Goal: Information Seeking & Learning: Learn about a topic

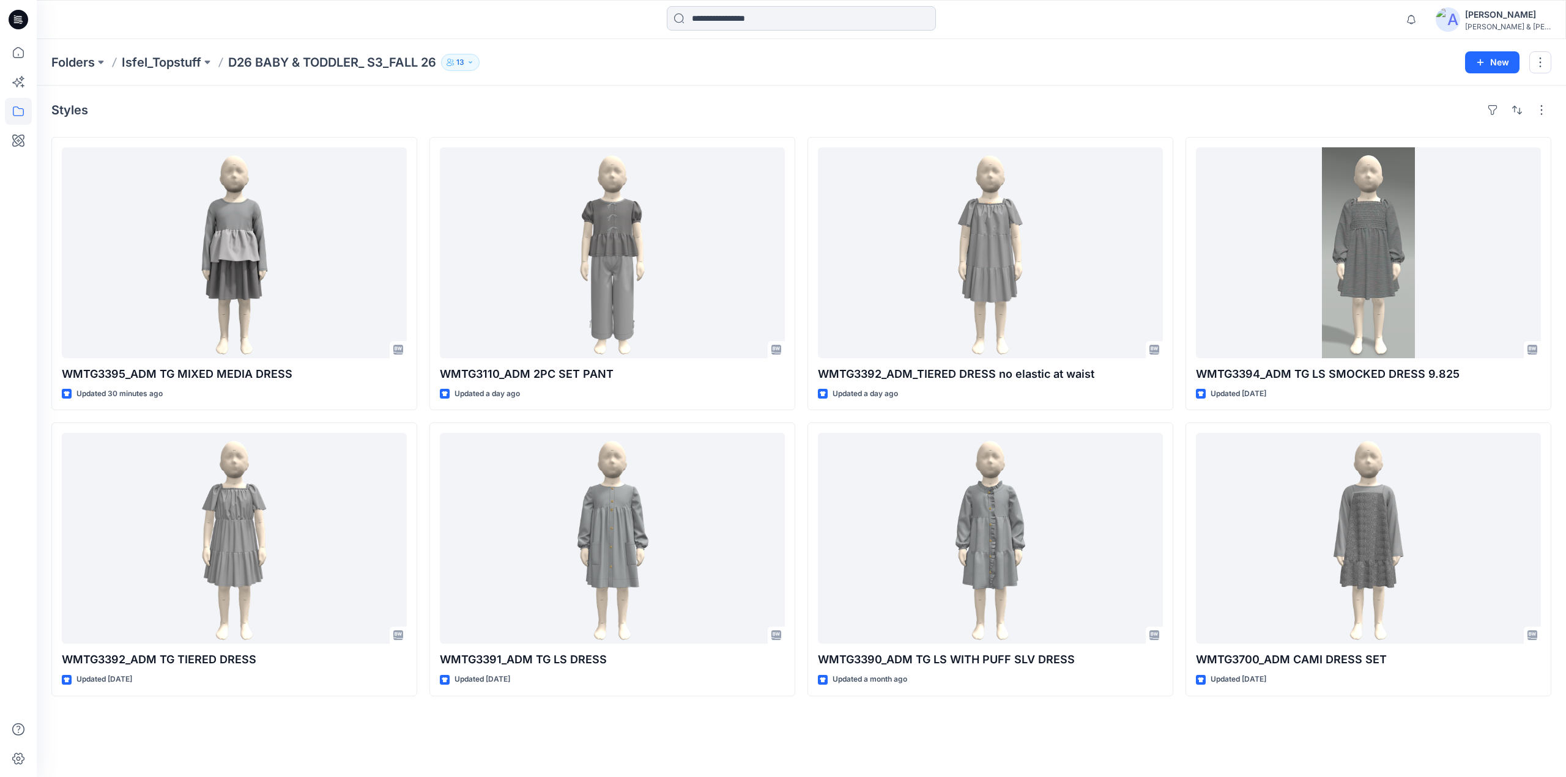
click at [730, 24] on input at bounding box center [801, 18] width 269 height 24
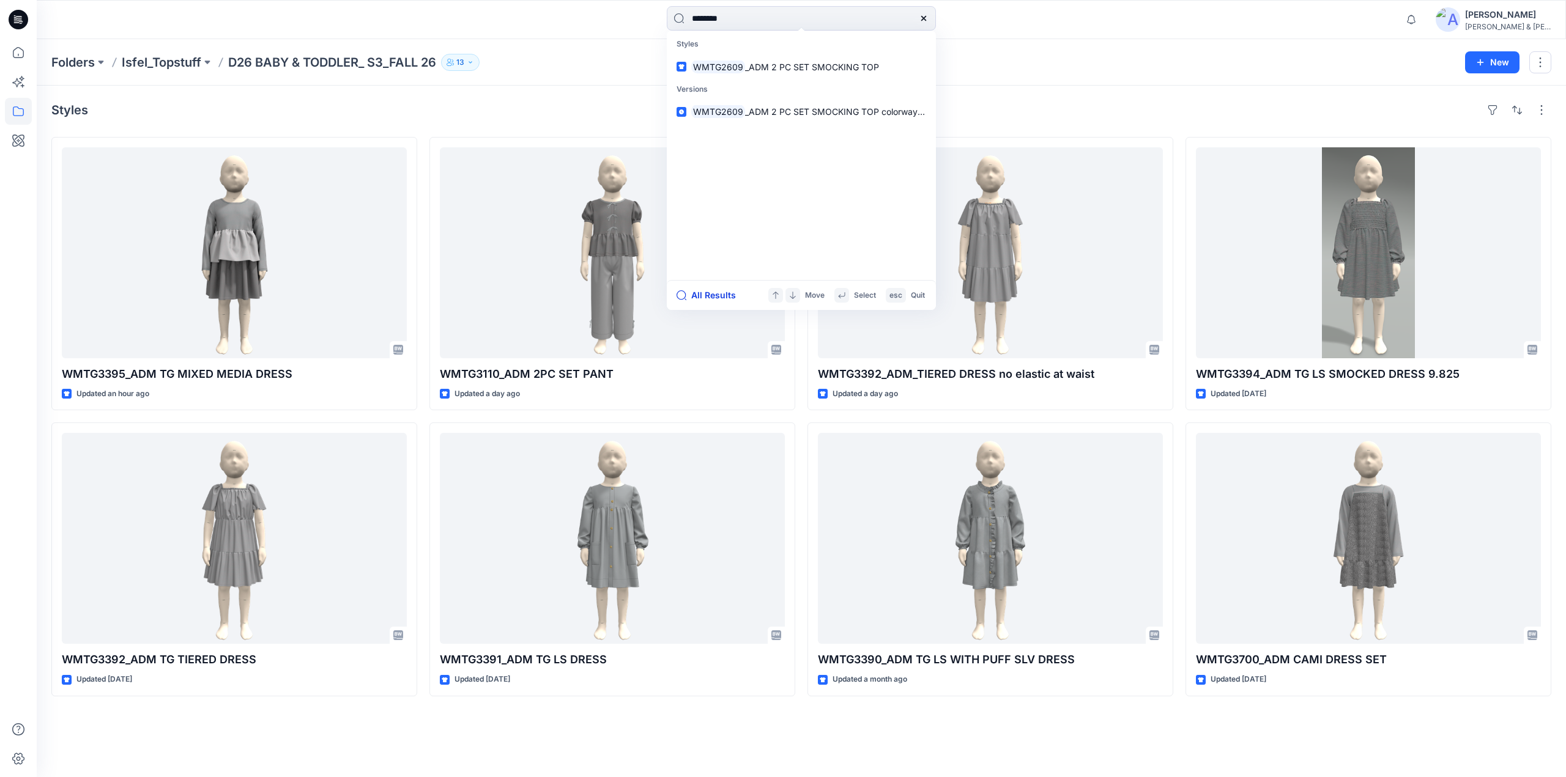
type input "********"
click at [715, 296] on button "All Results" at bounding box center [709, 295] width 67 height 15
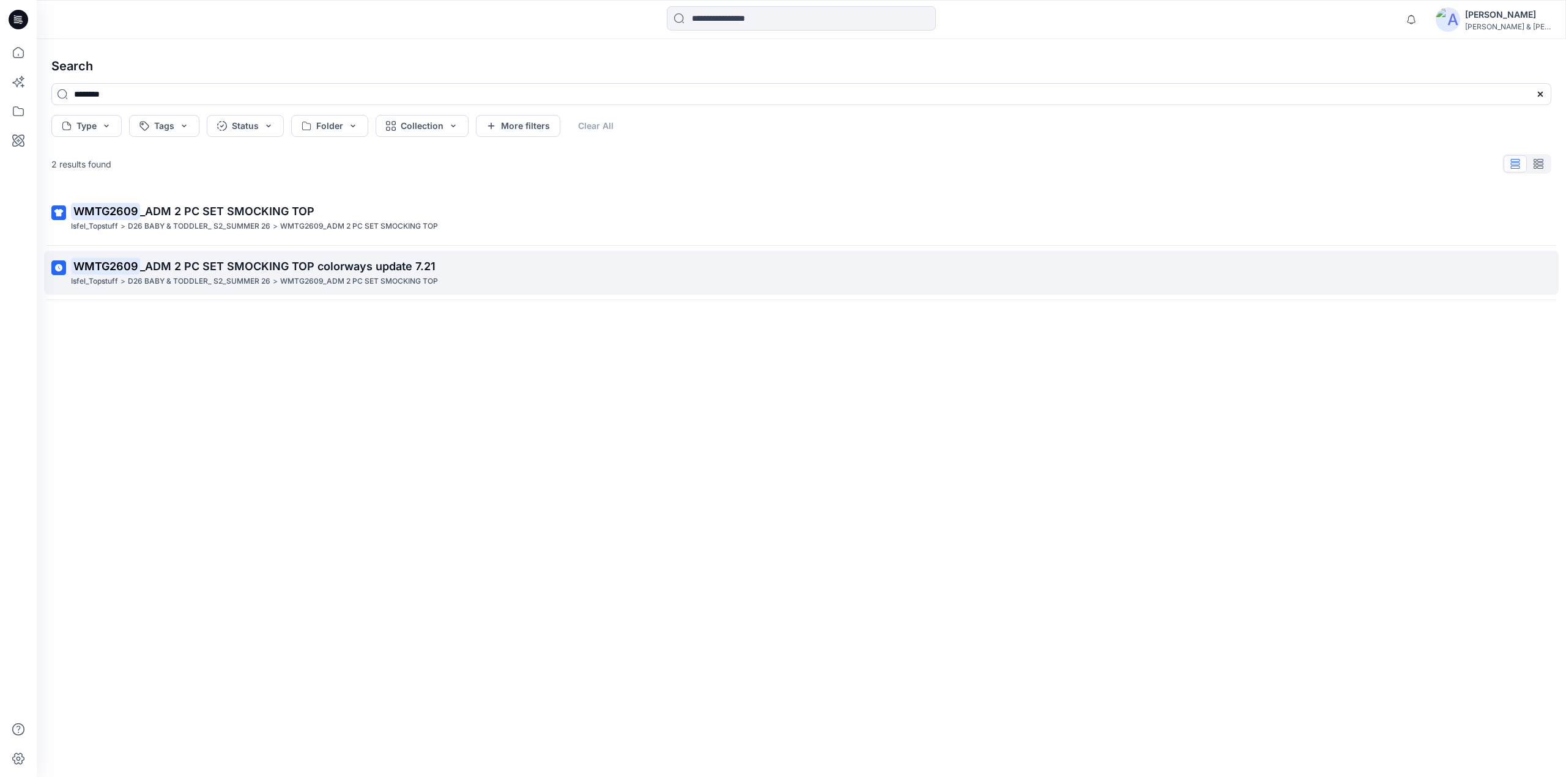
click at [205, 275] on p "WMTG2609 _ADM 2 PC SET SMOCKING TOP colorways update 7.21" at bounding box center [800, 266] width 1458 height 17
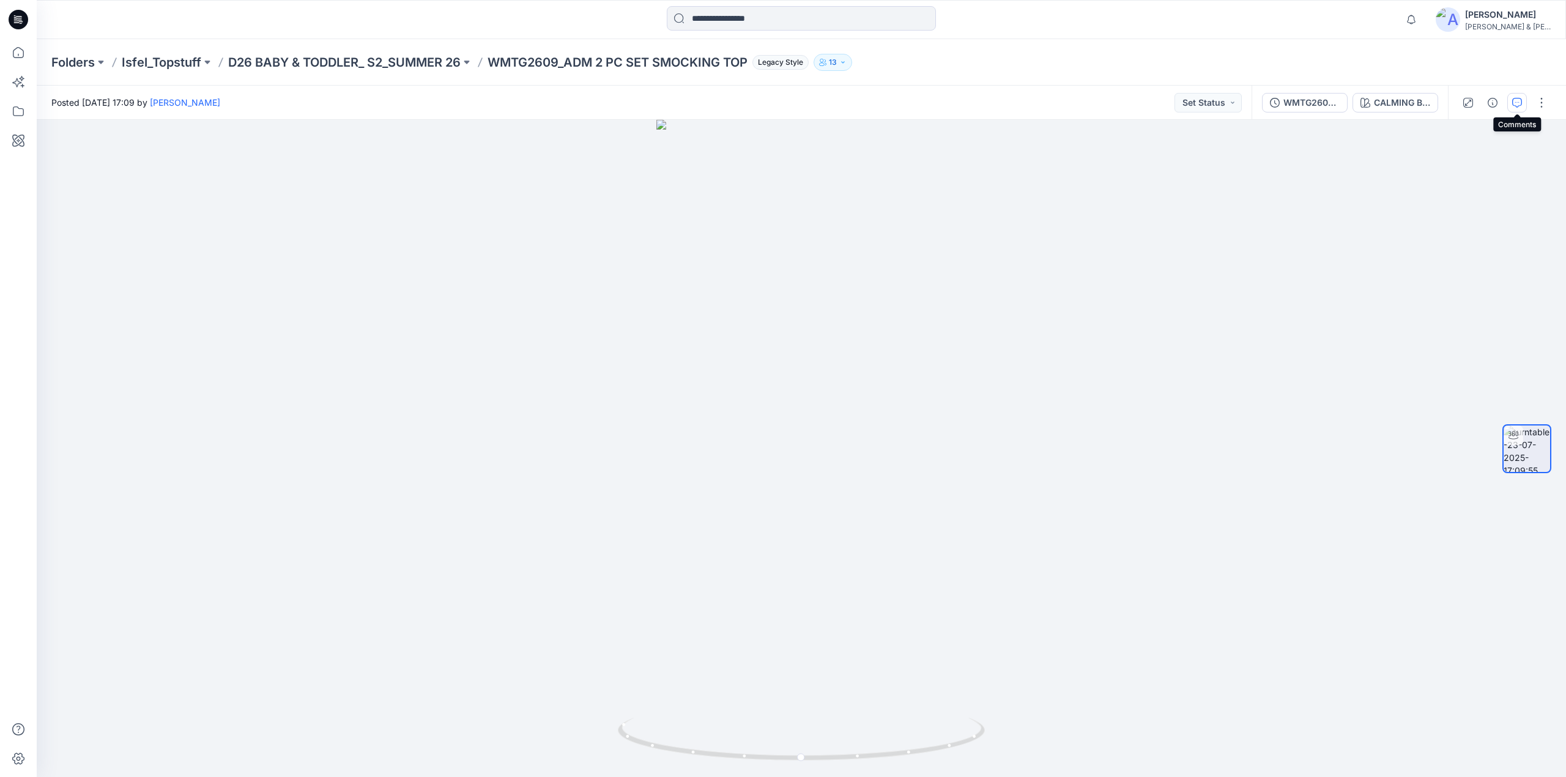
click at [1519, 98] on icon "button" at bounding box center [1517, 103] width 10 height 10
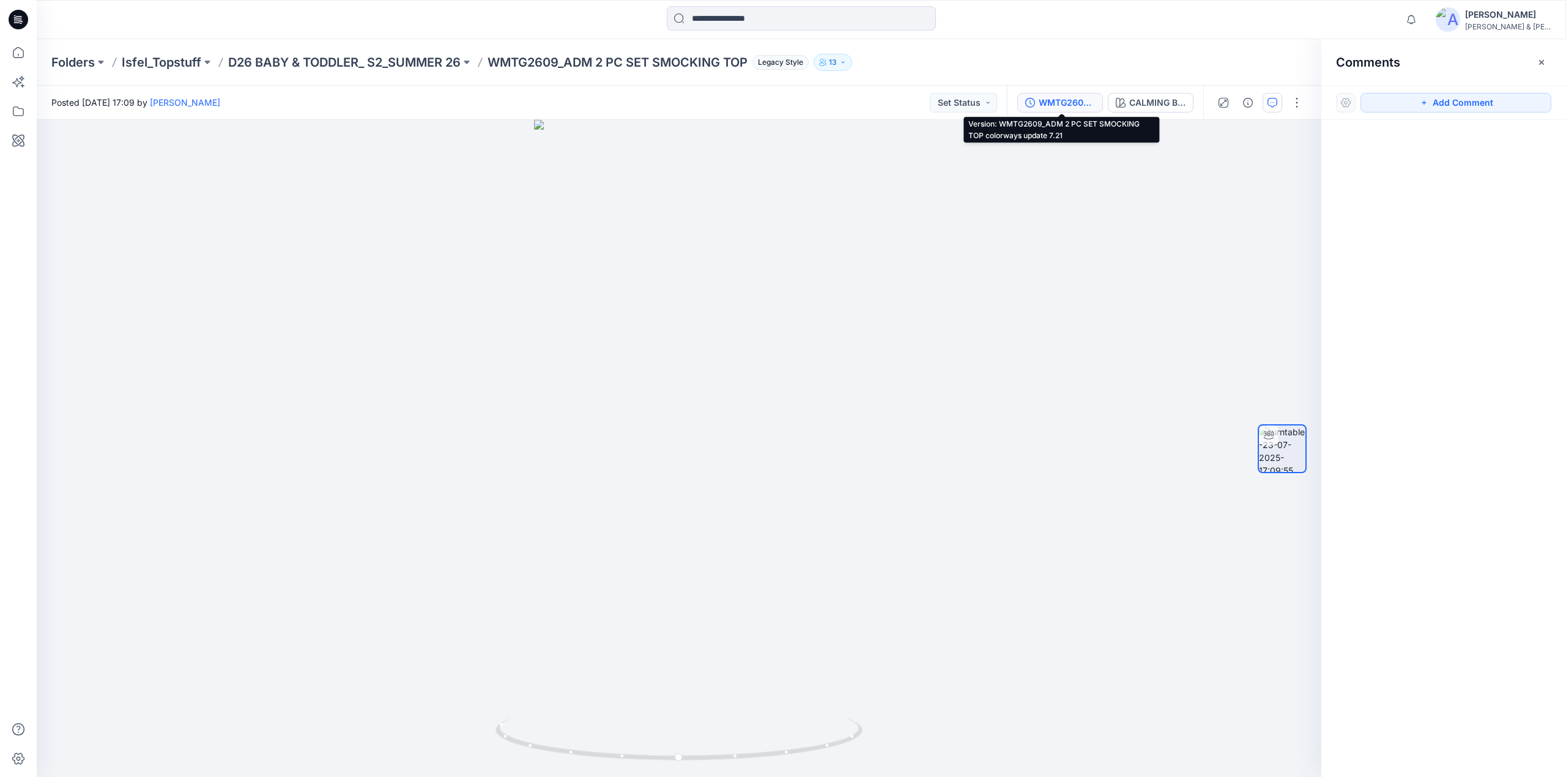
click at [1076, 102] on div "WMTG2609_ADM 2 PC SET SMOCKING TOP colorways update 7.21" at bounding box center [1067, 102] width 56 height 13
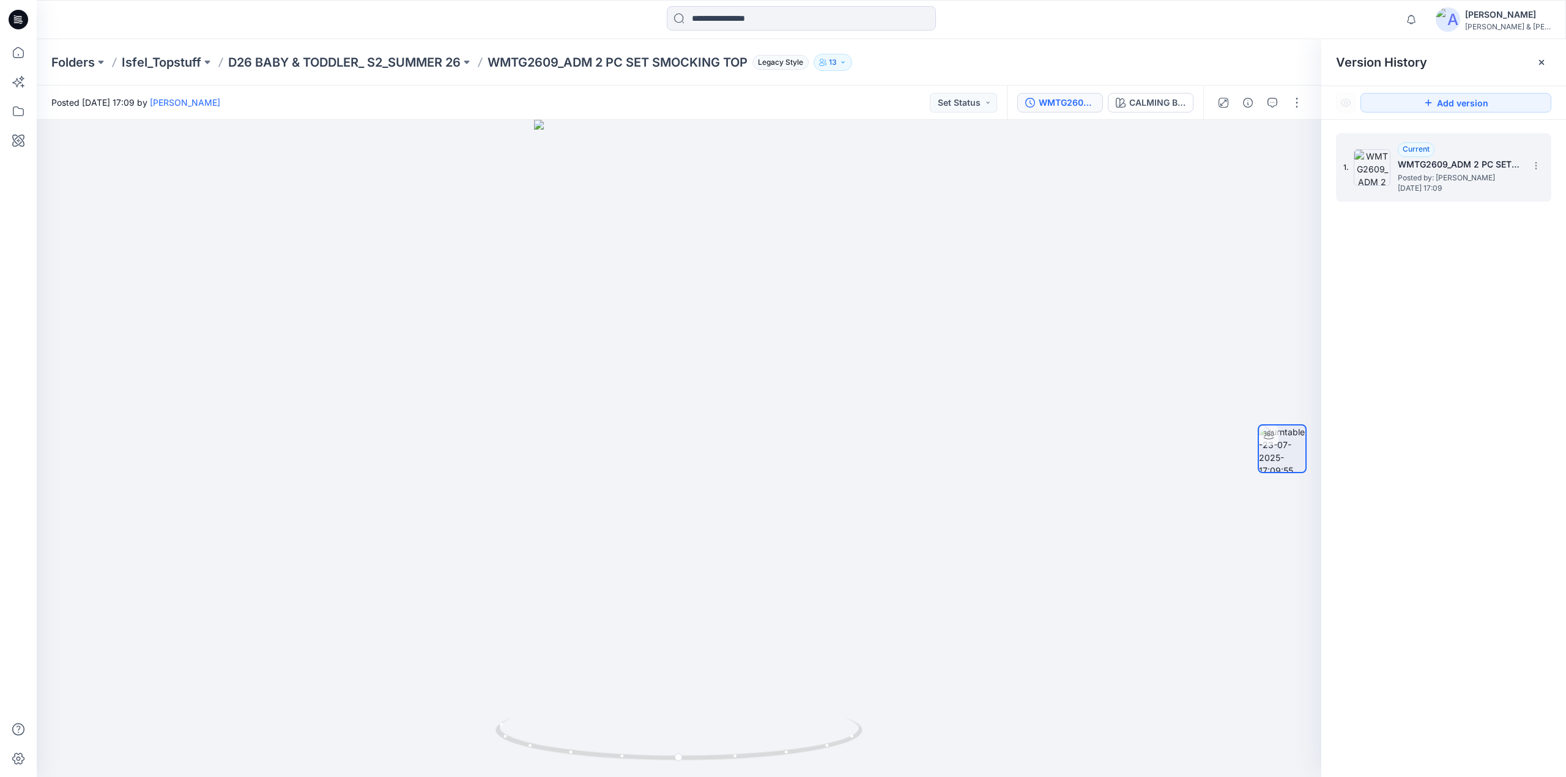
click at [1424, 187] on span "[DATE] 17:09" at bounding box center [1459, 188] width 122 height 9
click at [1270, 105] on icon "button" at bounding box center [1272, 103] width 10 height 10
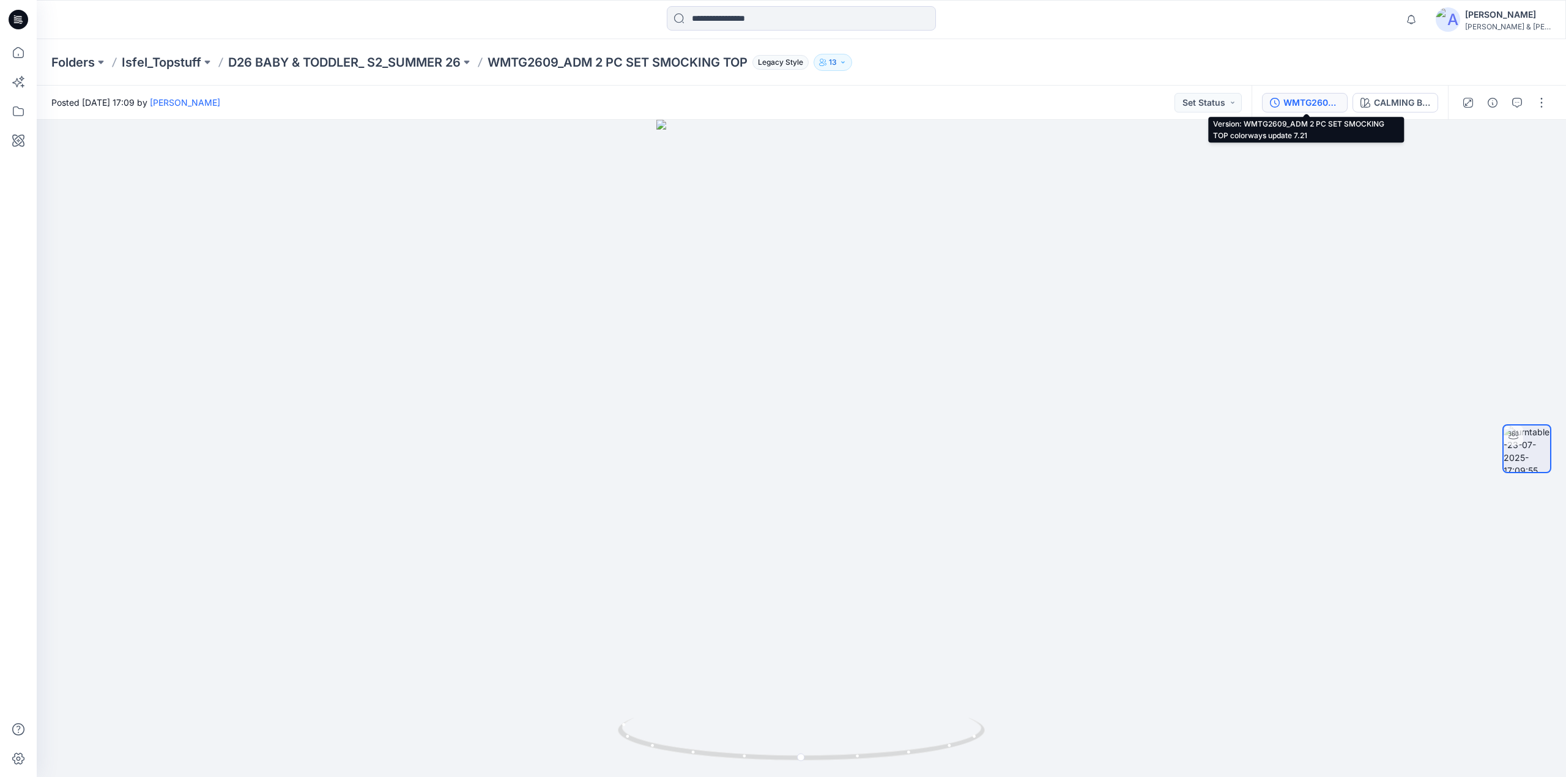
click at [1270, 105] on button "WMTG2609_ADM 2 PC SET SMOCKING TOP colorways update 7.21" at bounding box center [1305, 103] width 86 height 20
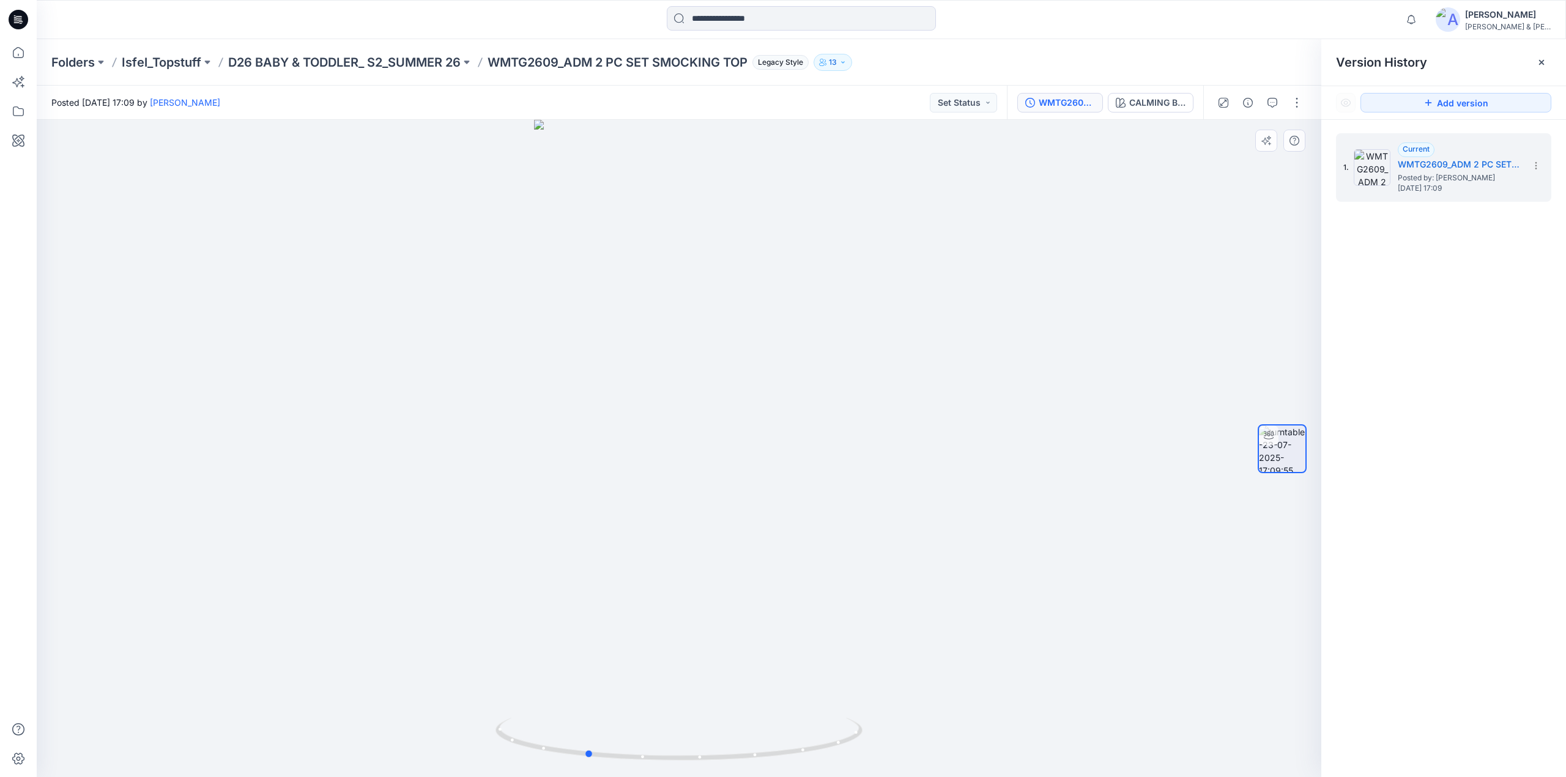
drag, startPoint x: 762, startPoint y: 506, endPoint x: 669, endPoint y: 506, distance: 93.0
click at [669, 506] on div at bounding box center [679, 448] width 1284 height 657
drag, startPoint x: 703, startPoint y: 511, endPoint x: 699, endPoint y: 442, distance: 69.2
click at [699, 442] on img at bounding box center [678, 359] width 385 height 838
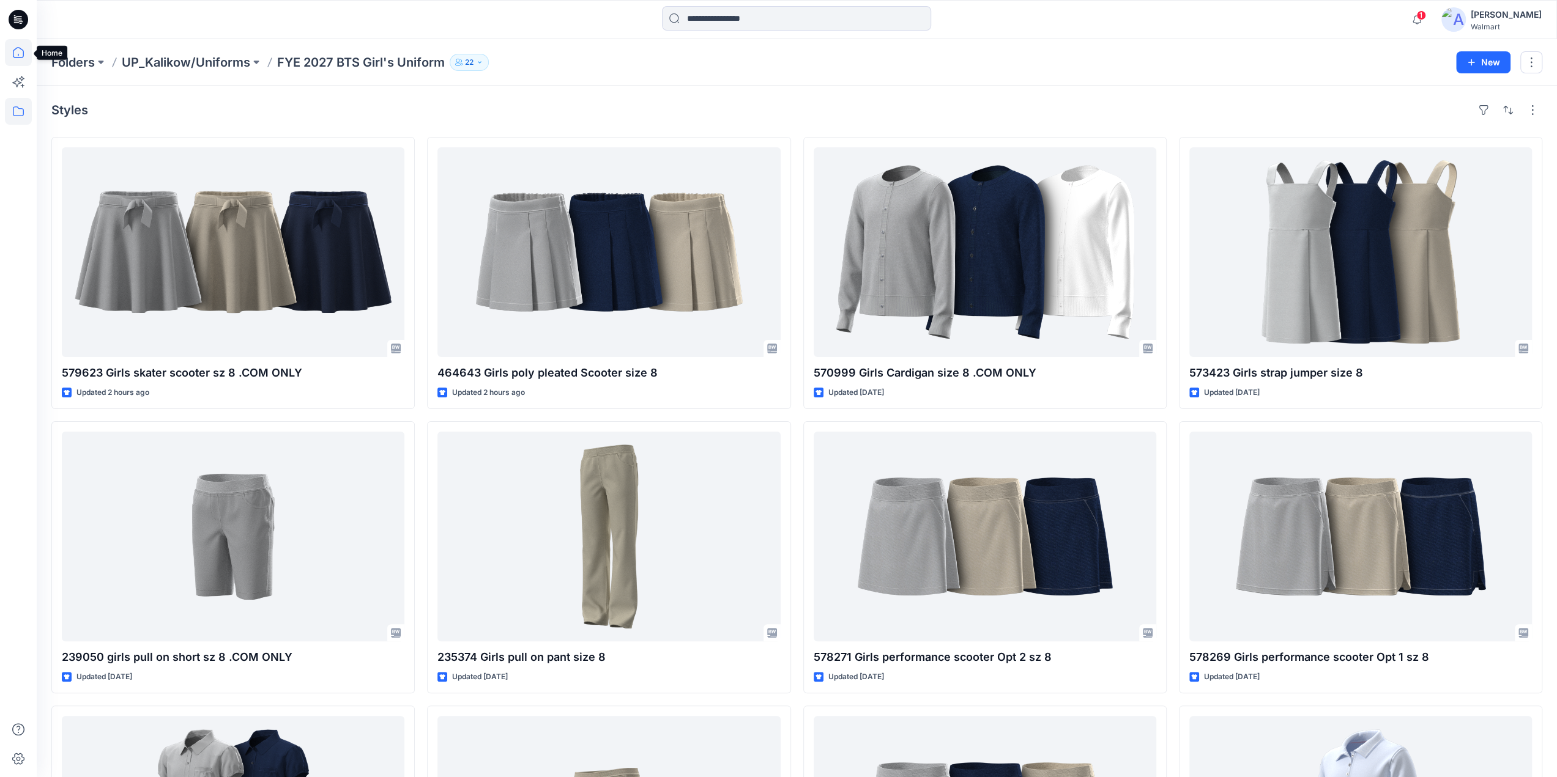
click at [20, 50] on icon at bounding box center [18, 52] width 27 height 27
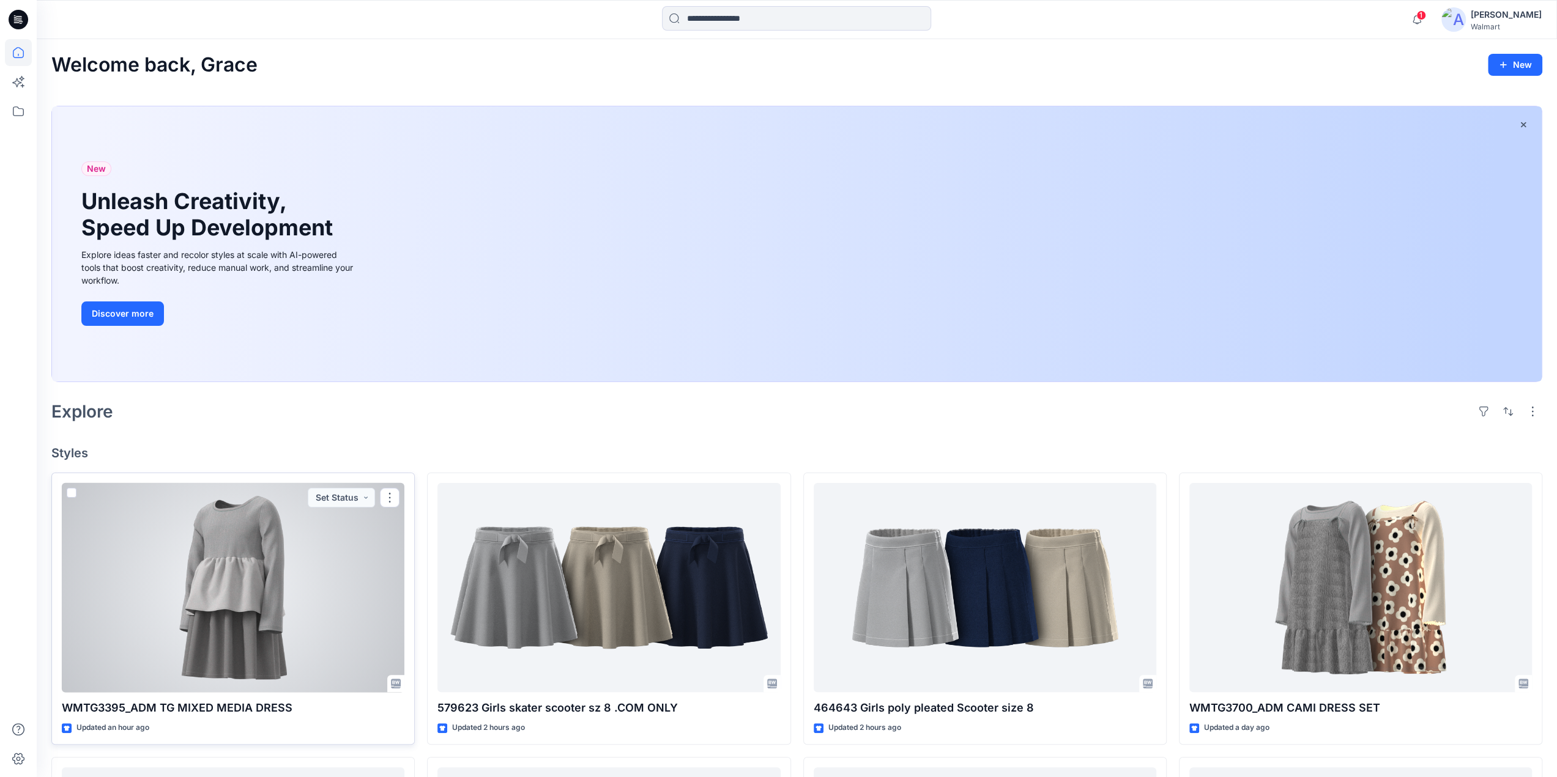
click at [235, 583] on div at bounding box center [233, 588] width 343 height 210
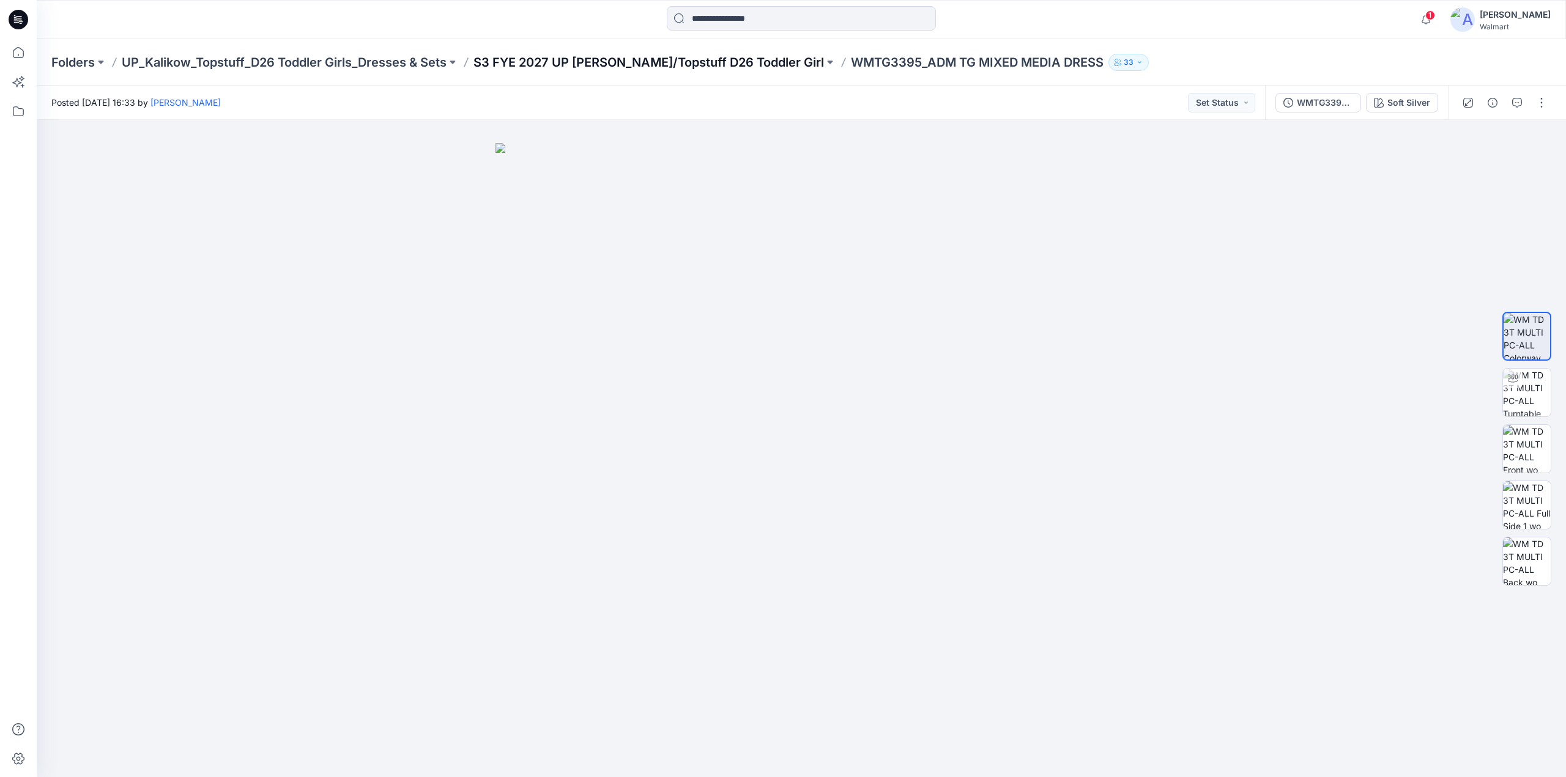
click at [575, 54] on p "S3 FYE 2027 UP Kalikow/Topstuff D26 Toddler Girl" at bounding box center [648, 62] width 350 height 17
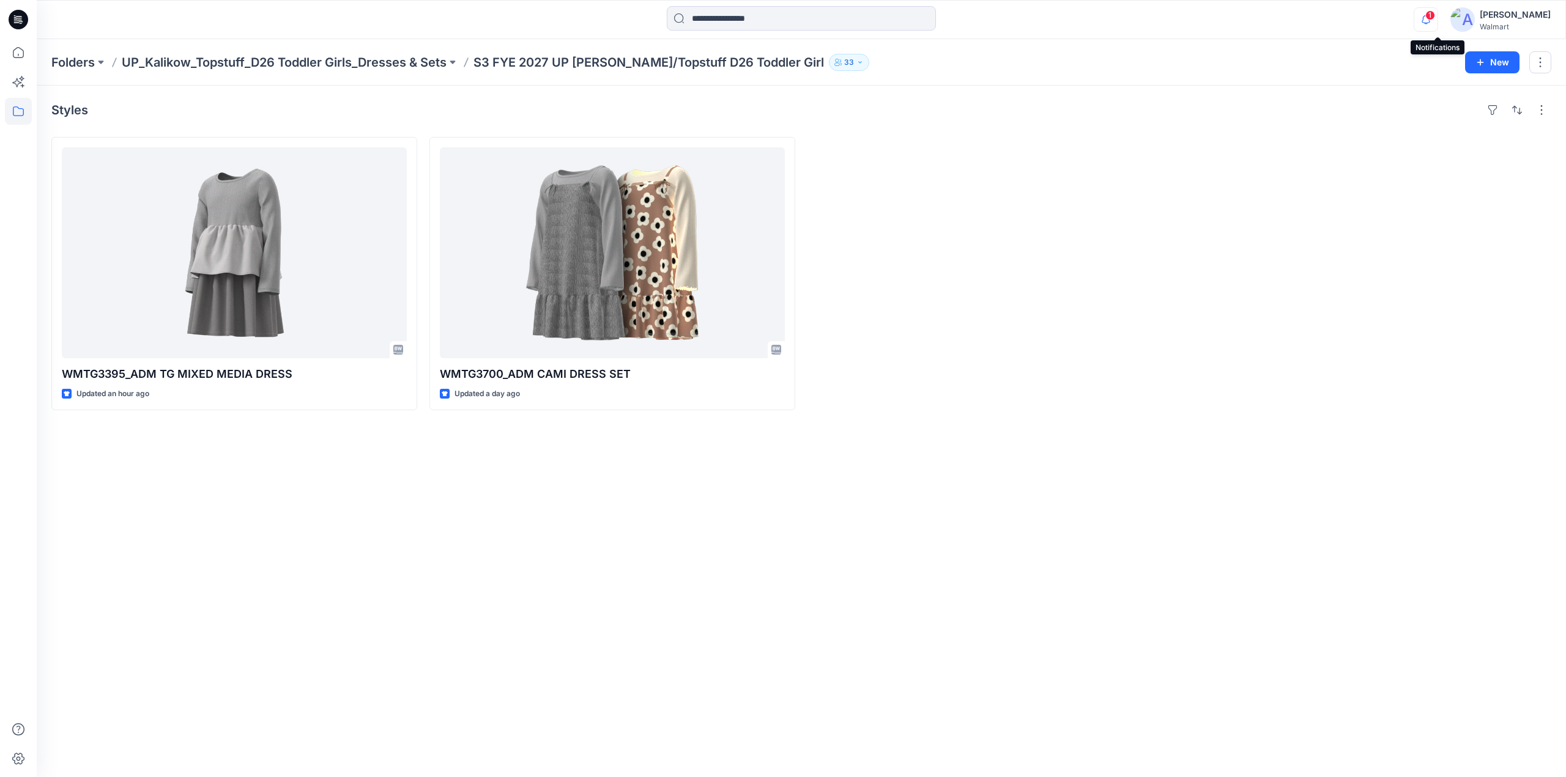
click at [1436, 17] on icon "button" at bounding box center [1425, 19] width 23 height 24
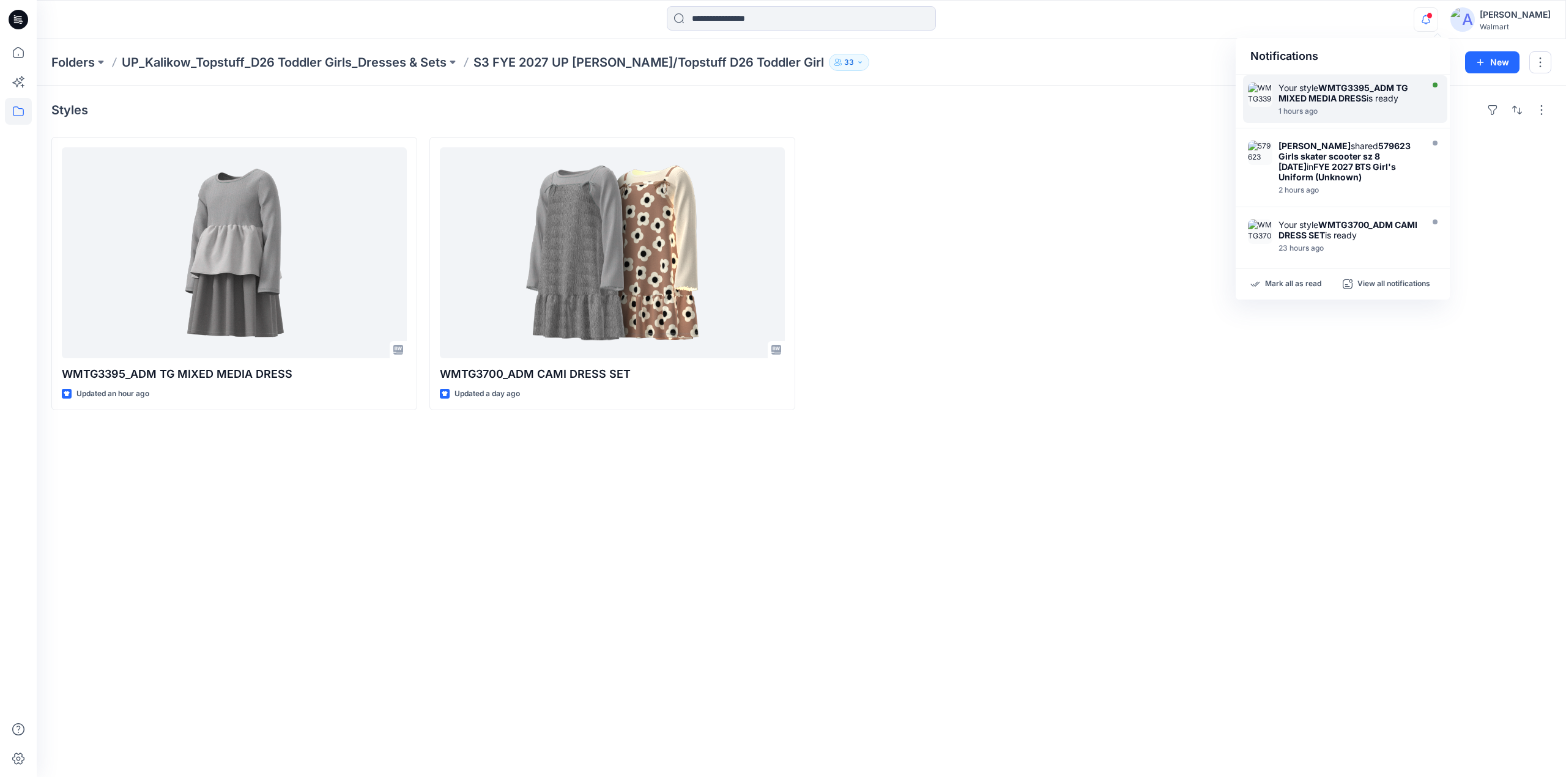
click at [1316, 96] on strong "WMTG3395_ADM TG MIXED MEDIA DRESS" at bounding box center [1343, 93] width 130 height 21
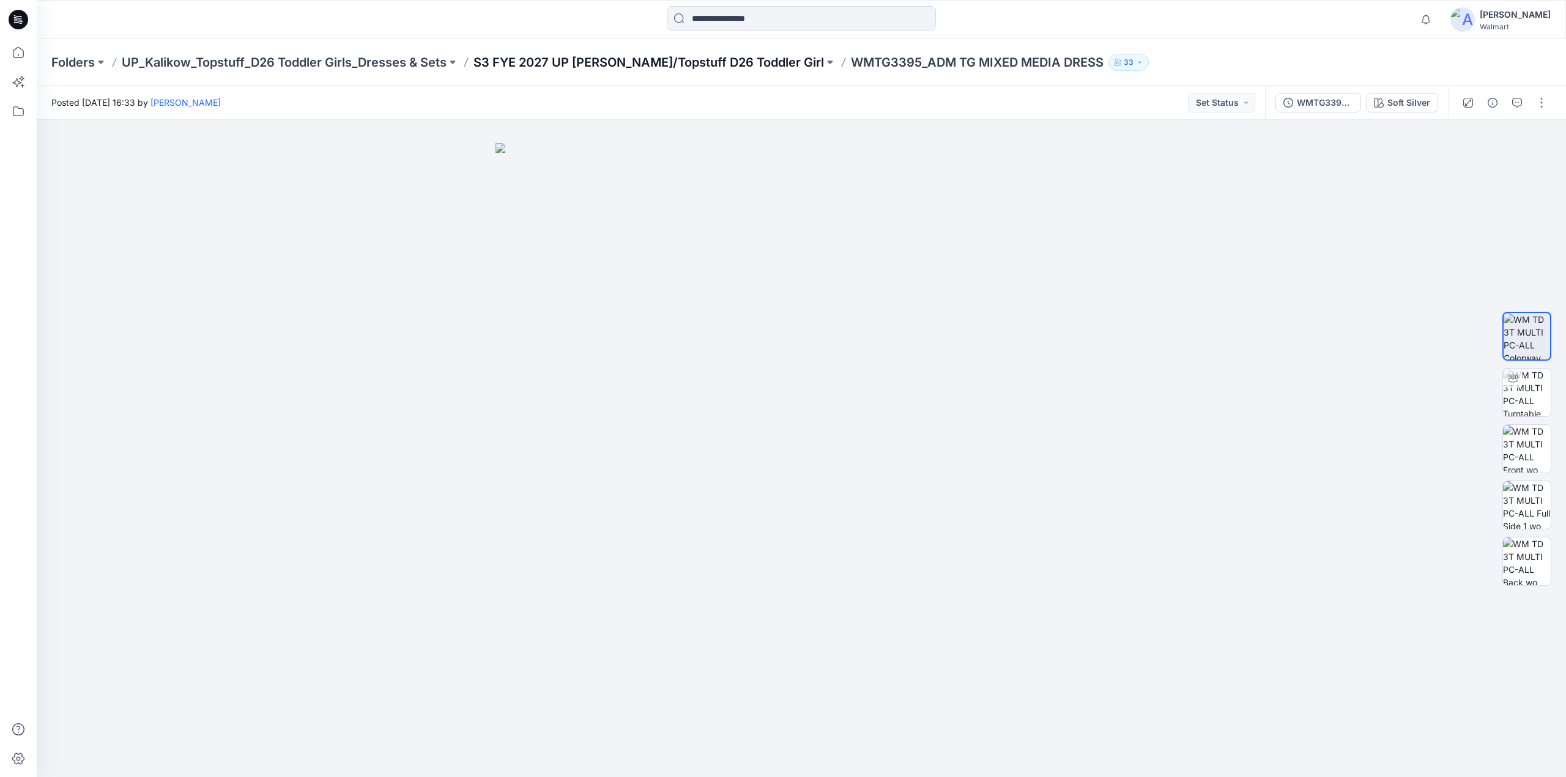
click at [613, 63] on p "S3 FYE 2027 UP Kalikow/Topstuff D26 Toddler Girl" at bounding box center [648, 62] width 350 height 17
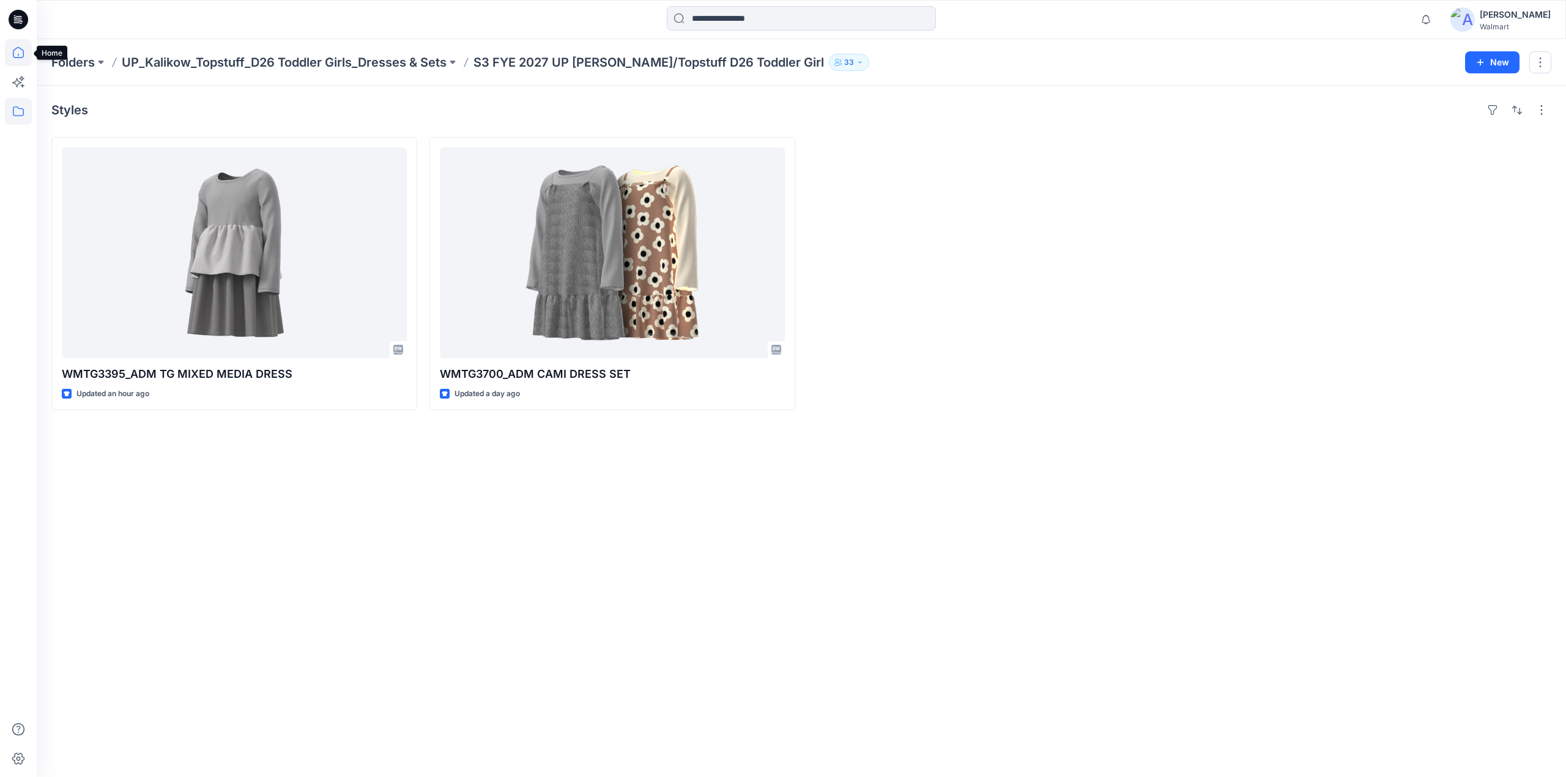
click at [21, 54] on icon at bounding box center [18, 52] width 27 height 27
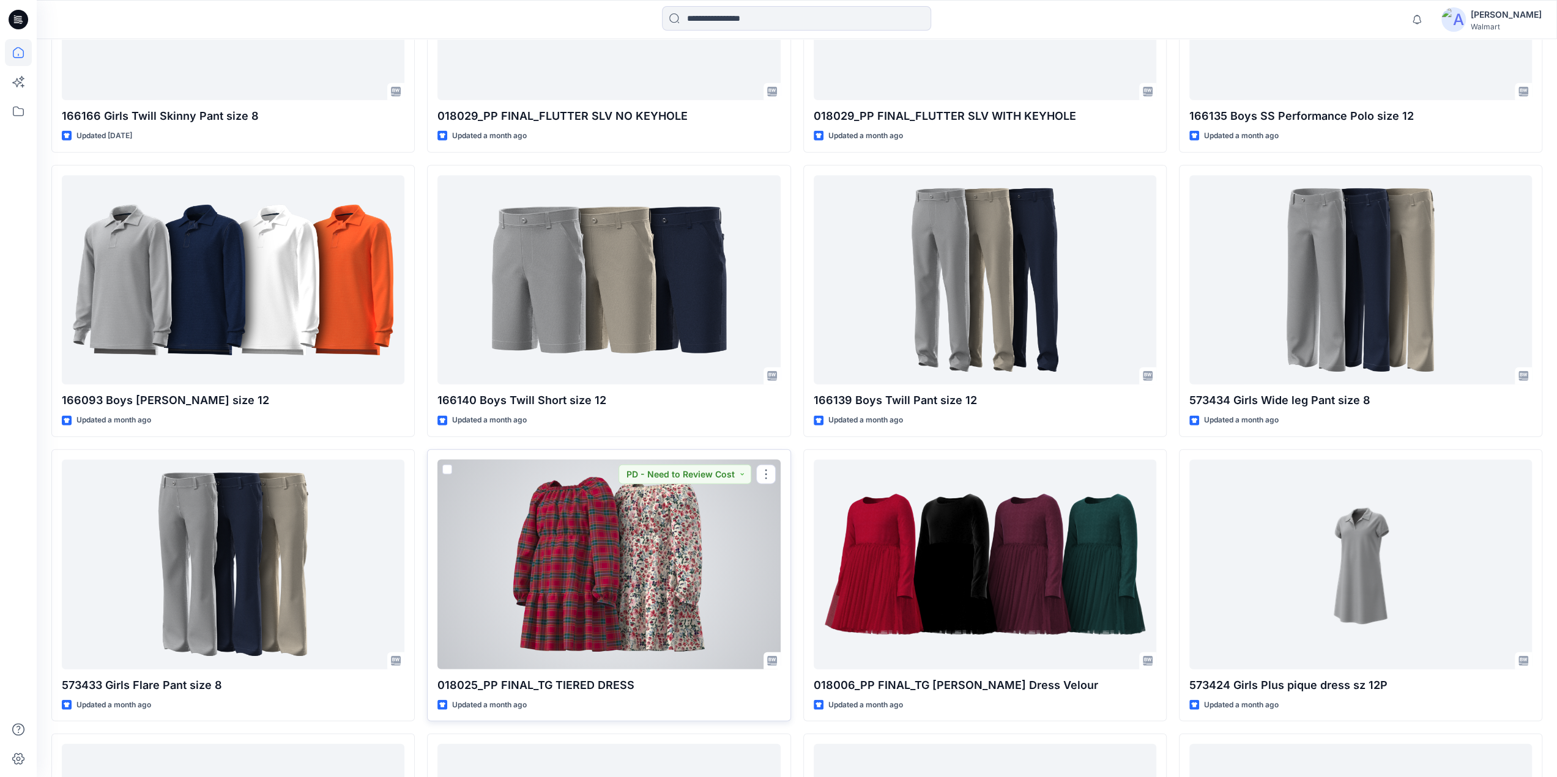
scroll to position [4006, 0]
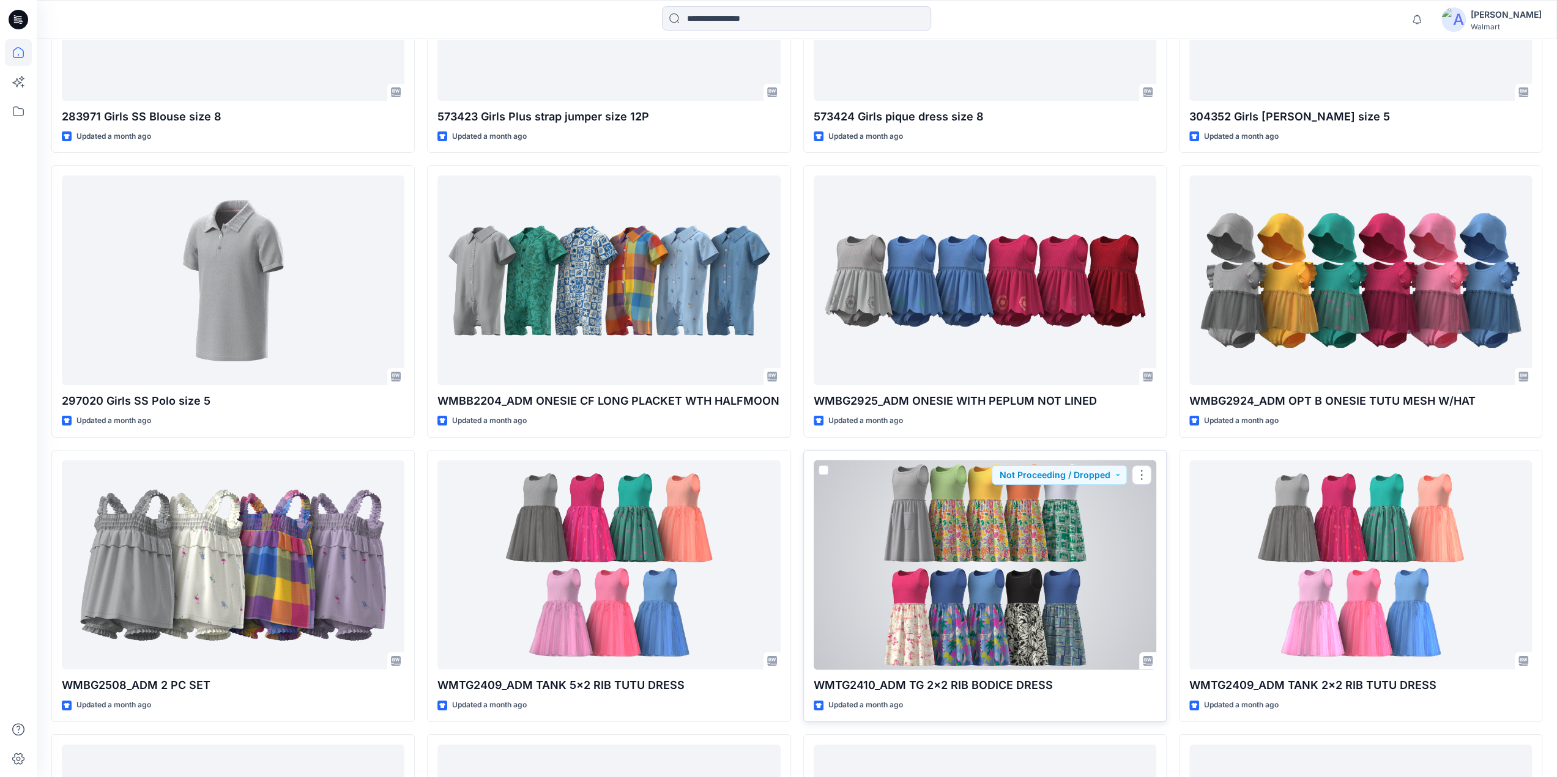
click at [994, 543] on div at bounding box center [984, 566] width 343 height 210
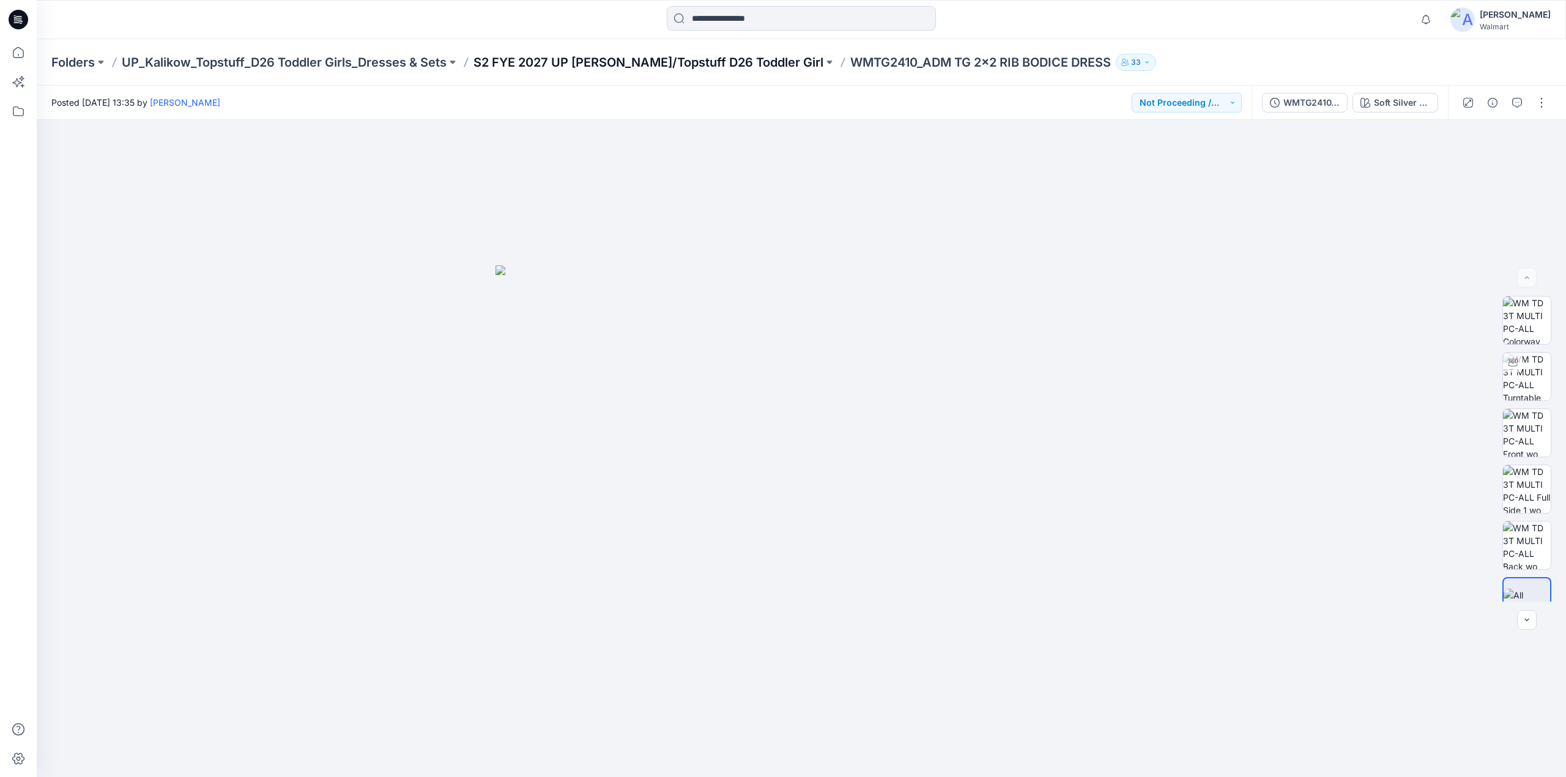
click at [664, 58] on p "S2 FYE 2027 UP Kalikow/Topstuff D26 Toddler Girl" at bounding box center [648, 62] width 350 height 17
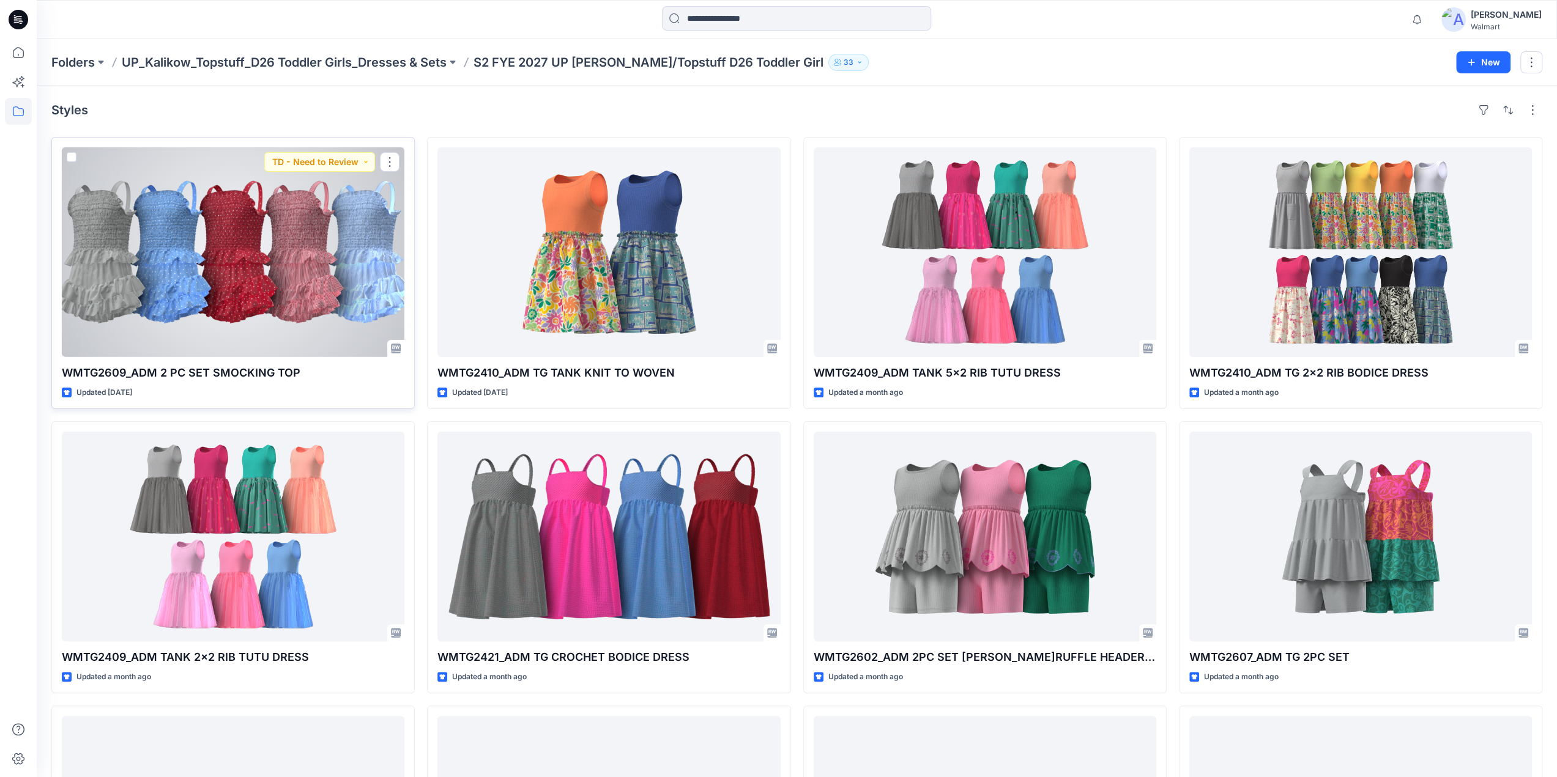
click at [251, 256] on div at bounding box center [233, 252] width 343 height 210
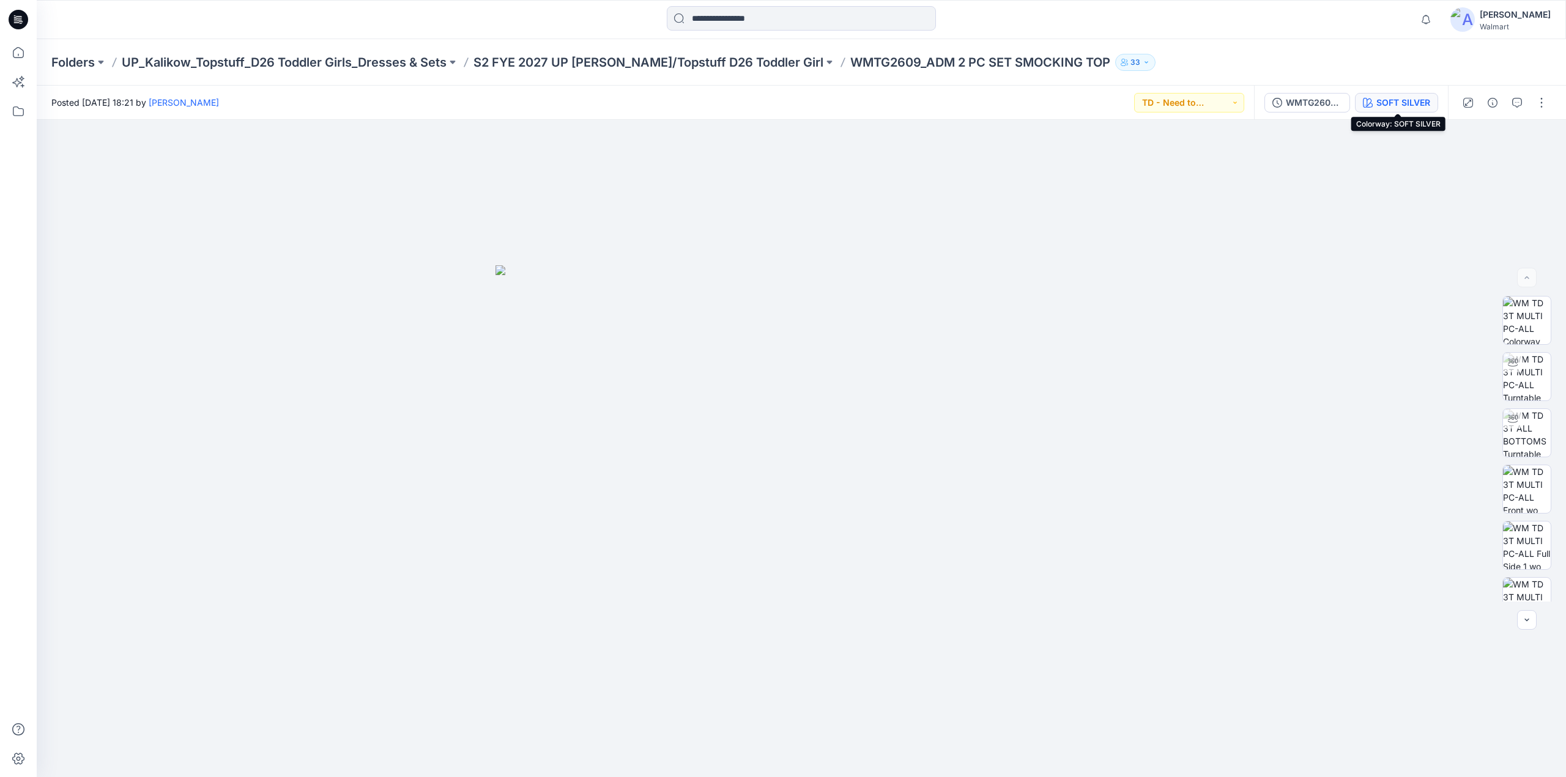
click at [1413, 103] on div "SOFT SILVER" at bounding box center [1403, 102] width 54 height 13
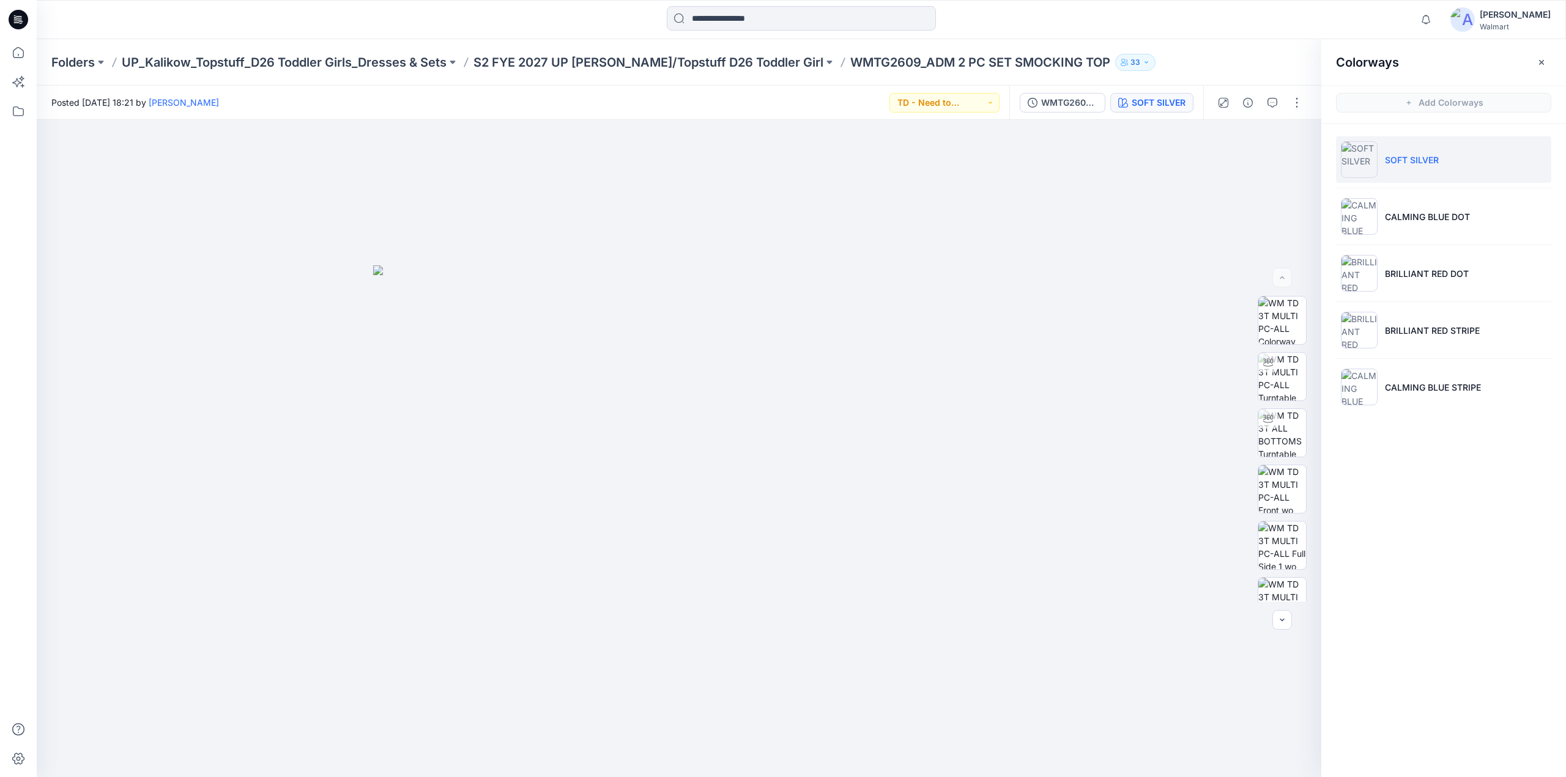
click at [1412, 157] on p "SOFT SILVER" at bounding box center [1412, 160] width 54 height 13
click at [1272, 107] on icon "button" at bounding box center [1272, 103] width 10 height 10
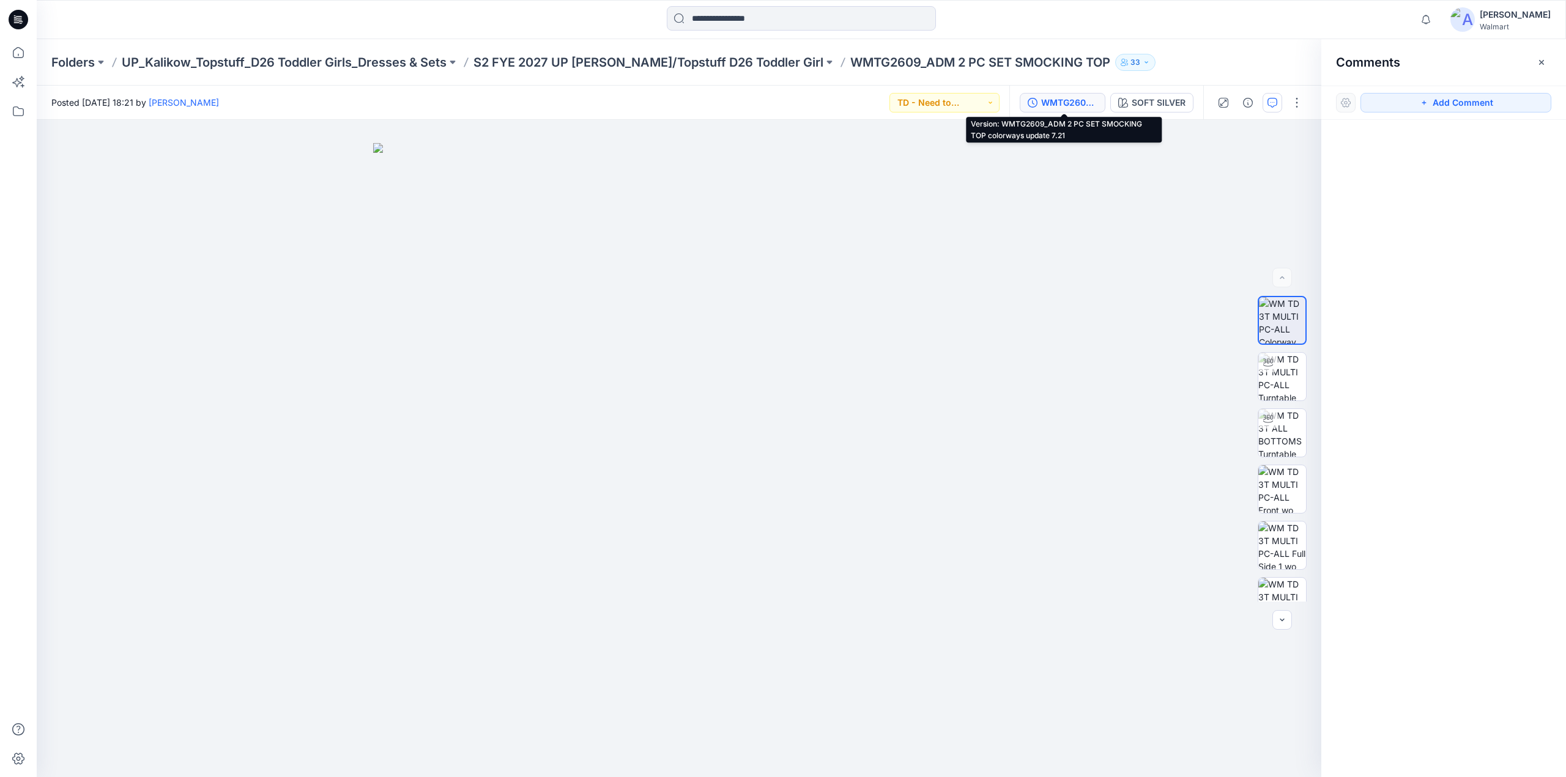
click at [1075, 109] on button "WMTG2609_ADM 2 PC SET SMOCKING TOP colorways update 7.21" at bounding box center [1063, 103] width 86 height 20
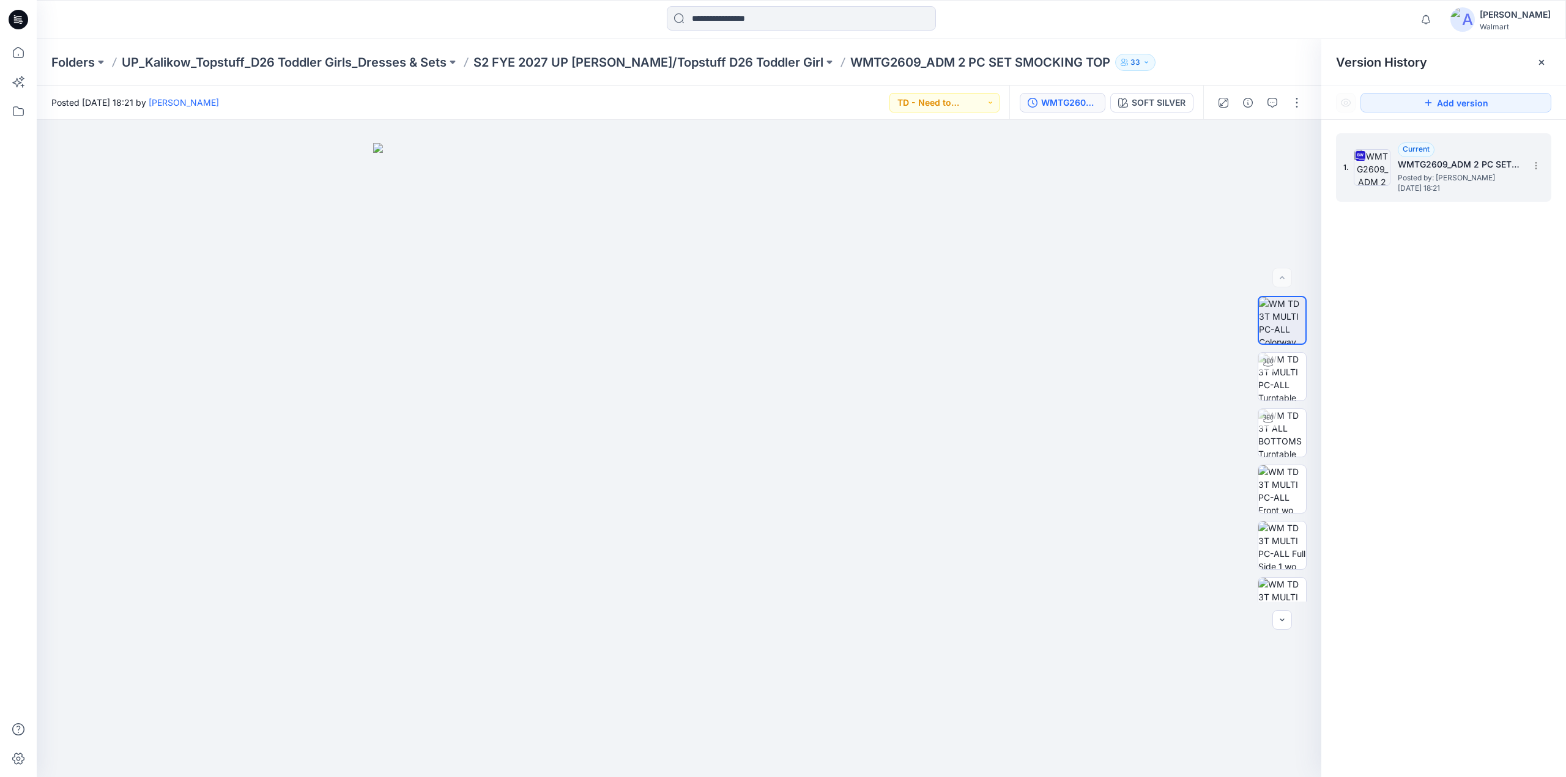
click at [1475, 168] on h5 "WMTG2609_ADM 2 PC SET SMOCKING TOP colorways update 7.21" at bounding box center [1459, 164] width 122 height 15
click at [1283, 376] on img at bounding box center [1282, 377] width 48 height 48
drag, startPoint x: 752, startPoint y: 475, endPoint x: 656, endPoint y: 479, distance: 95.5
click at [656, 479] on div at bounding box center [679, 448] width 1284 height 657
click at [1296, 432] on img at bounding box center [1282, 433] width 48 height 48
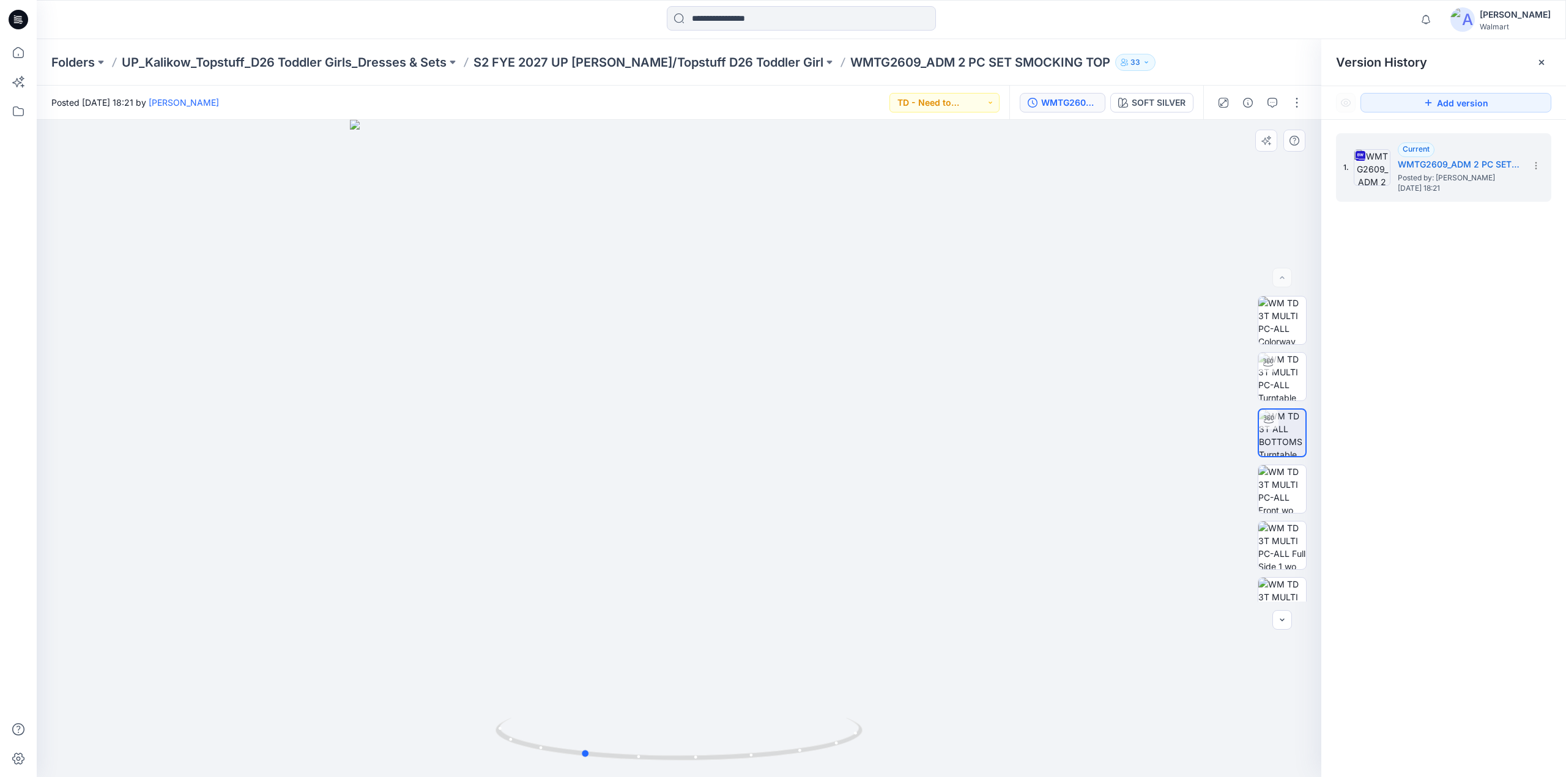
drag, startPoint x: 770, startPoint y: 474, endPoint x: 673, endPoint y: 481, distance: 96.9
click at [673, 481] on div at bounding box center [679, 448] width 1284 height 657
